Goal: Transaction & Acquisition: Purchase product/service

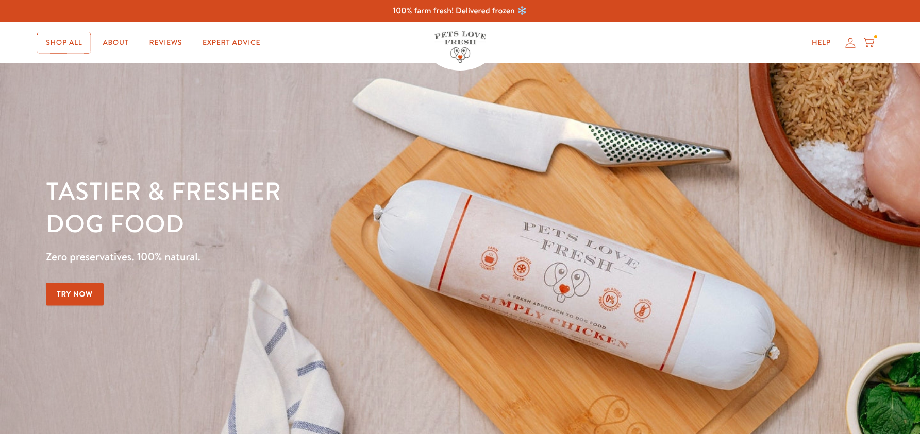
click at [66, 41] on link "Shop All" at bounding box center [64, 42] width 53 height 21
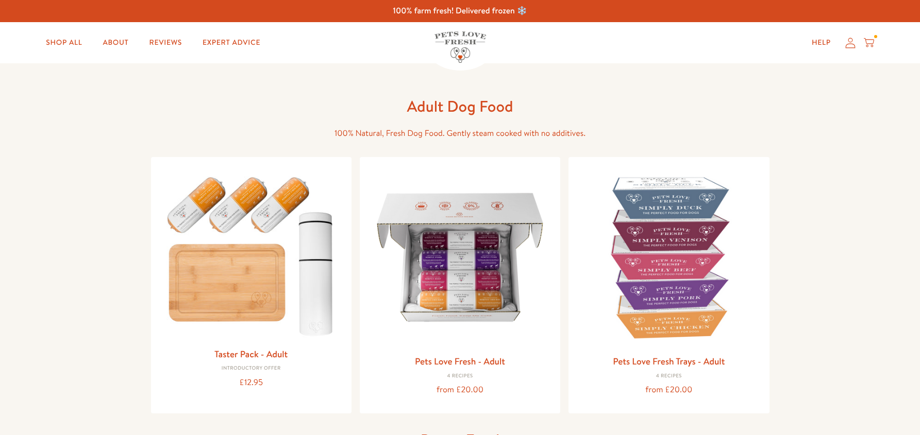
click at [477, 255] on img at bounding box center [460, 257] width 184 height 184
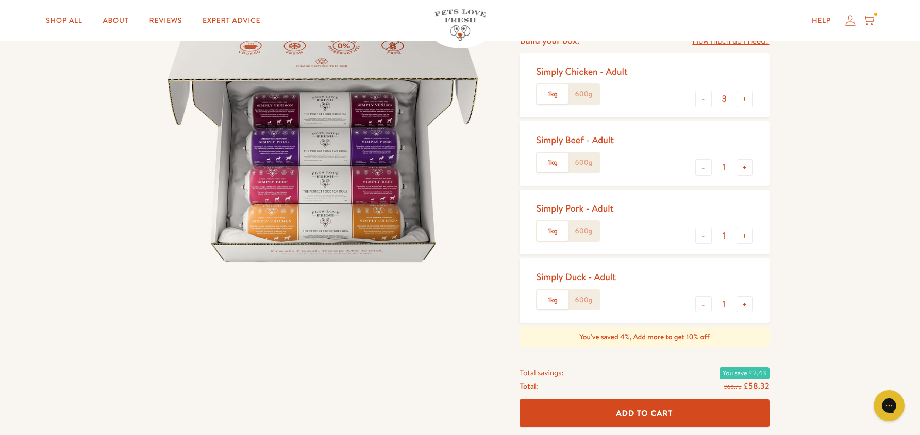
scroll to position [128, 0]
